Goal: Check status: Check status

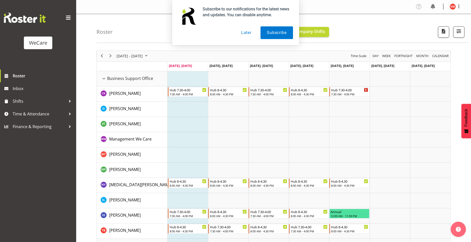
click at [248, 31] on button "Later" at bounding box center [246, 32] width 23 height 13
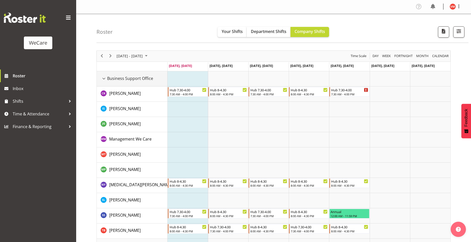
click at [105, 78] on div "Business Support Office resource" at bounding box center [104, 78] width 7 height 7
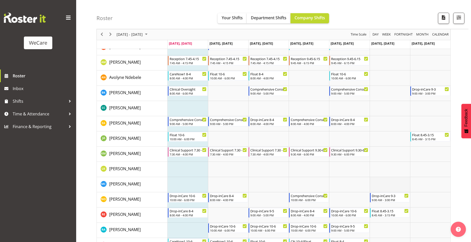
scroll to position [102, 0]
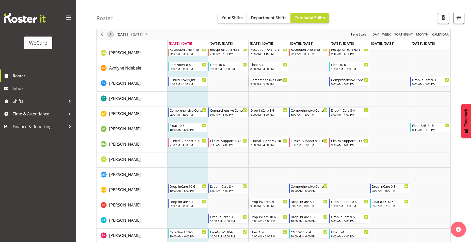
click at [112, 34] on span "Next" at bounding box center [110, 34] width 6 height 6
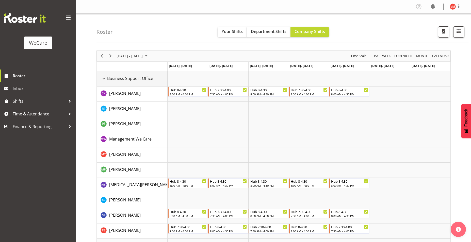
click at [104, 78] on div "Business Support Office resource" at bounding box center [104, 78] width 7 height 7
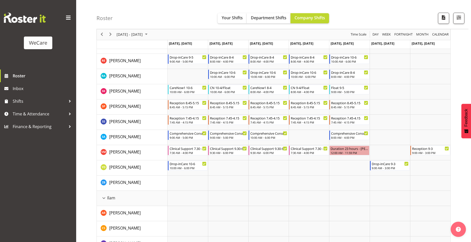
scroll to position [254, 0]
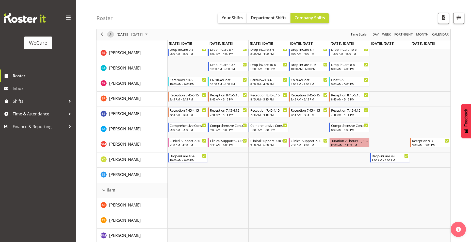
click at [109, 36] on span "Next" at bounding box center [110, 34] width 6 height 6
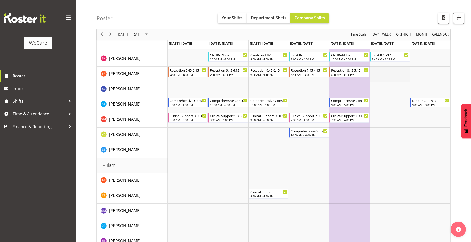
scroll to position [432, 0]
click at [111, 35] on span "Next" at bounding box center [110, 34] width 6 height 6
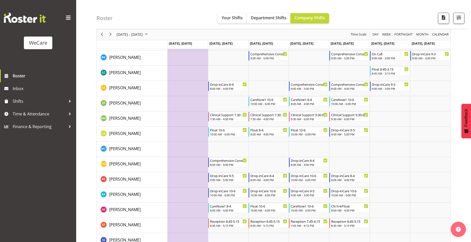
scroll to position [279, 0]
